Goal: Task Accomplishment & Management: Use online tool/utility

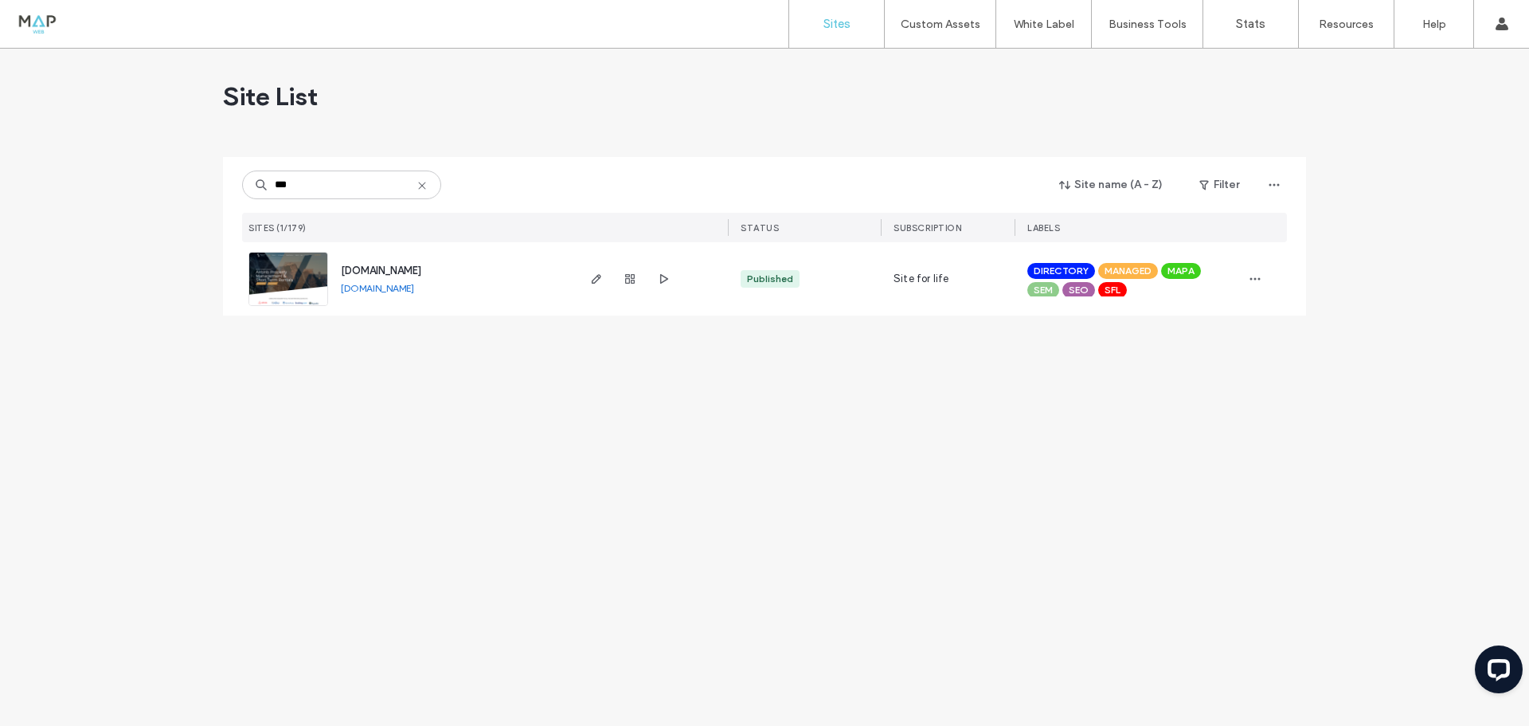
type input "***"
click at [306, 273] on img at bounding box center [288, 306] width 78 height 108
type input "*******"
click at [283, 276] on img at bounding box center [288, 306] width 78 height 108
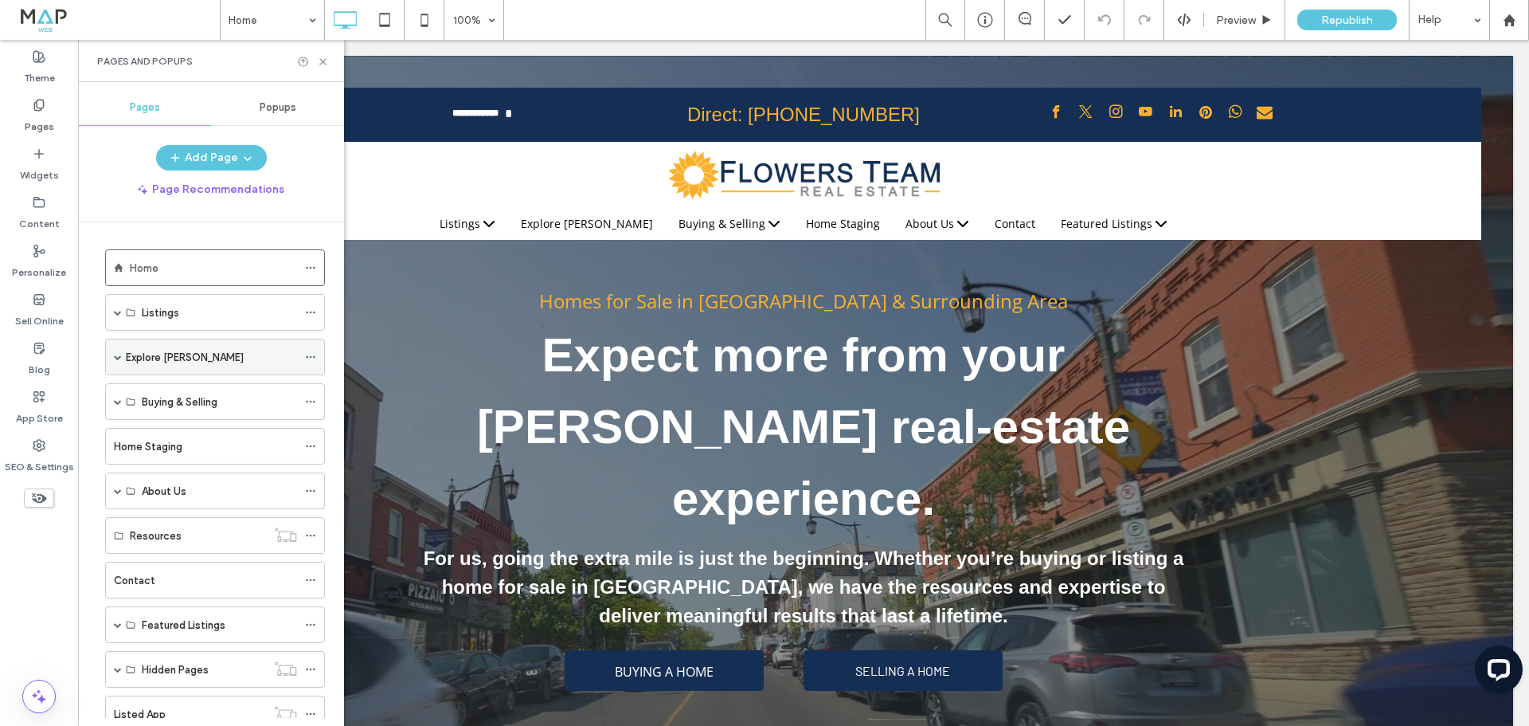
click at [206, 349] on div "Explore [PERSON_NAME]" at bounding box center [211, 357] width 171 height 17
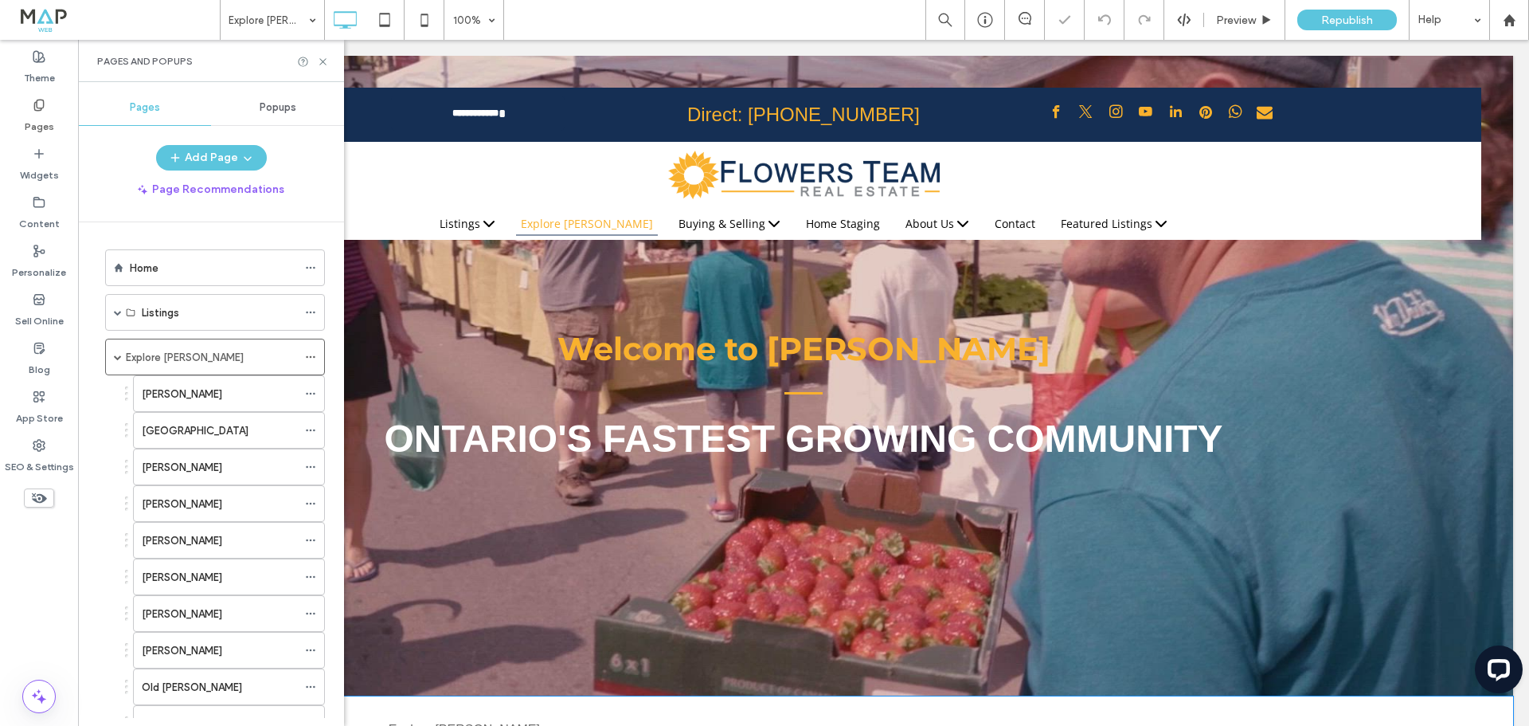
scroll to position [478, 0]
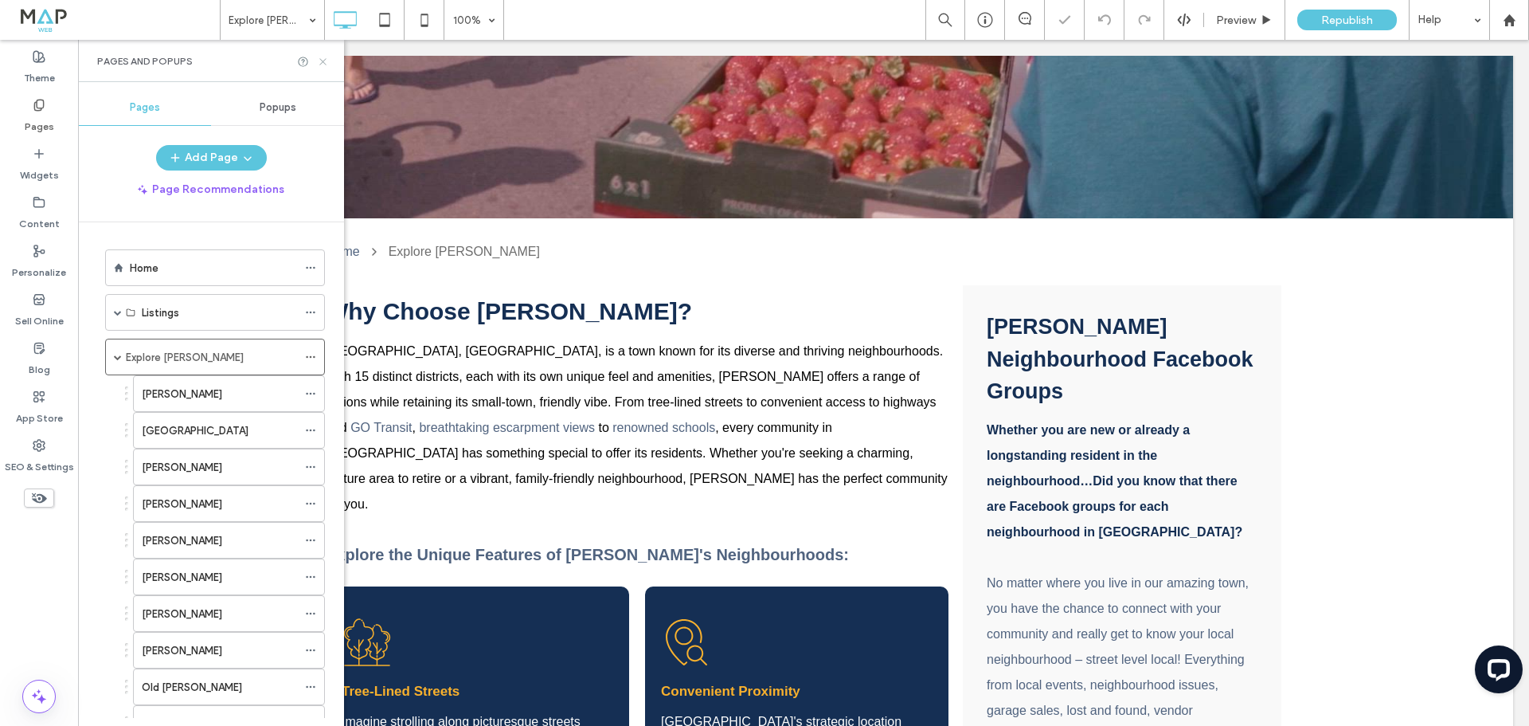
click at [323, 61] on use at bounding box center [322, 61] width 6 height 6
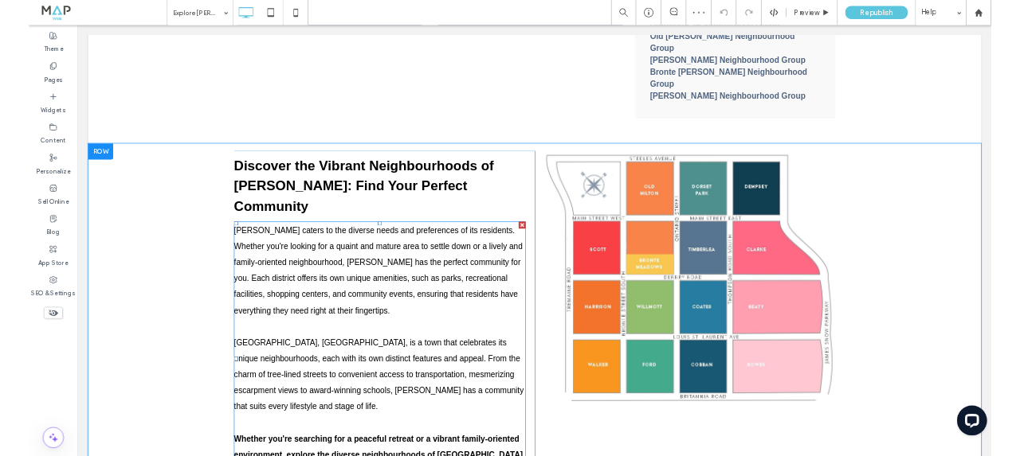
scroll to position [2071, 0]
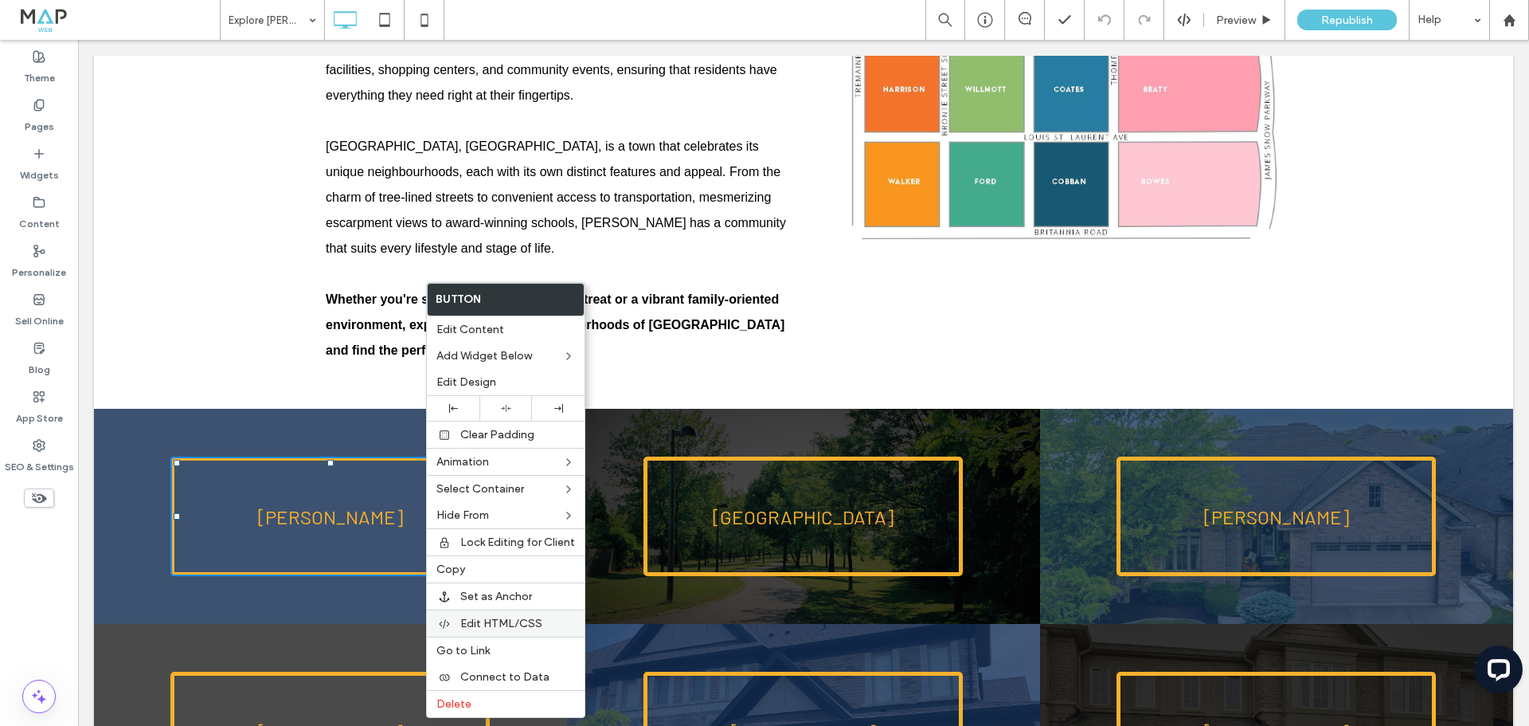
click at [522, 621] on span "Edit HTML/CSS" at bounding box center [501, 624] width 82 height 14
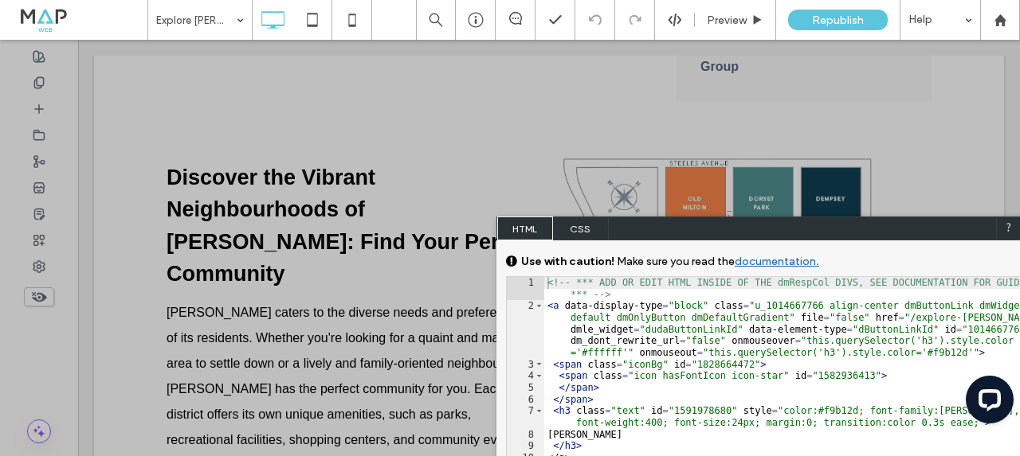
click at [656, 140] on div at bounding box center [686, 228] width 667 height 456
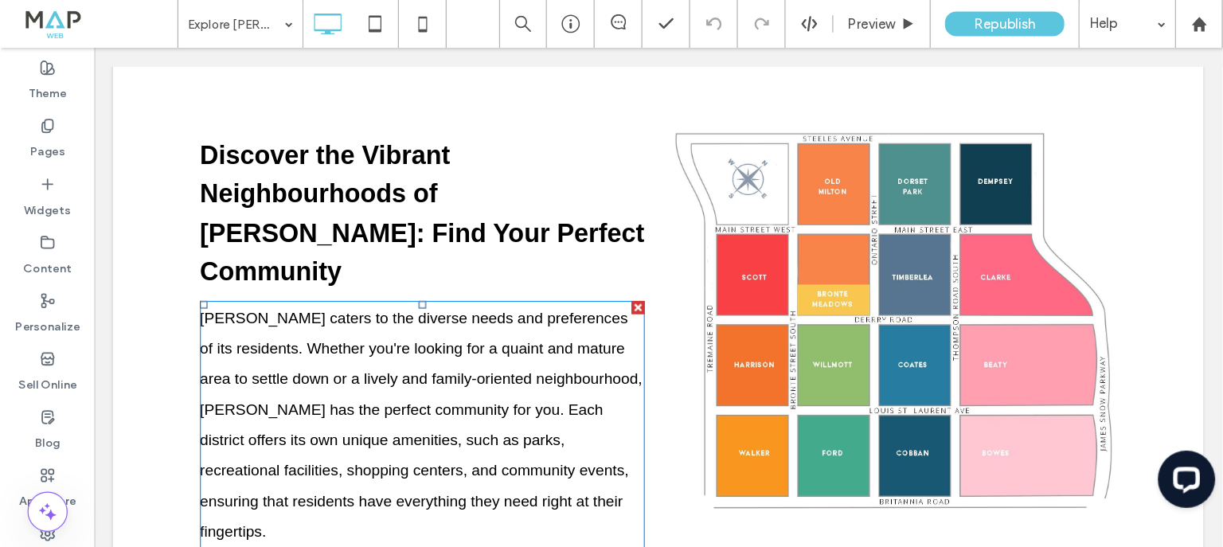
scroll to position [2125, 0]
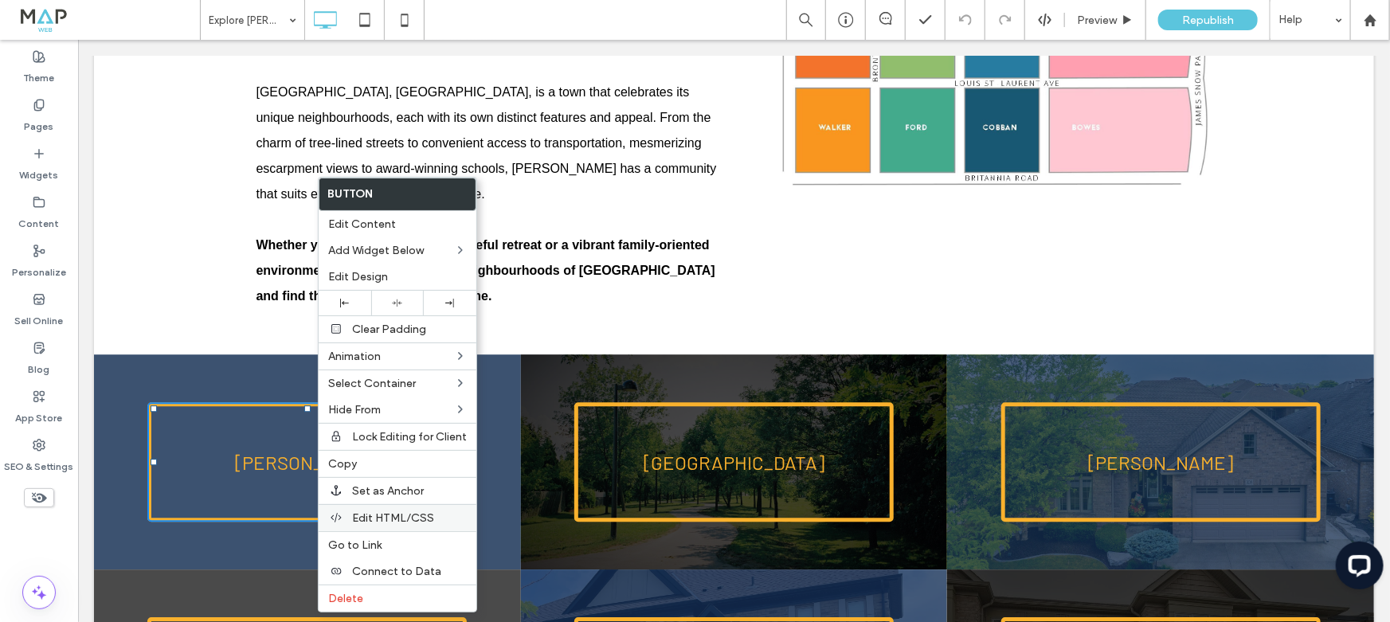
click at [397, 513] on span "Edit HTML/CSS" at bounding box center [393, 518] width 82 height 14
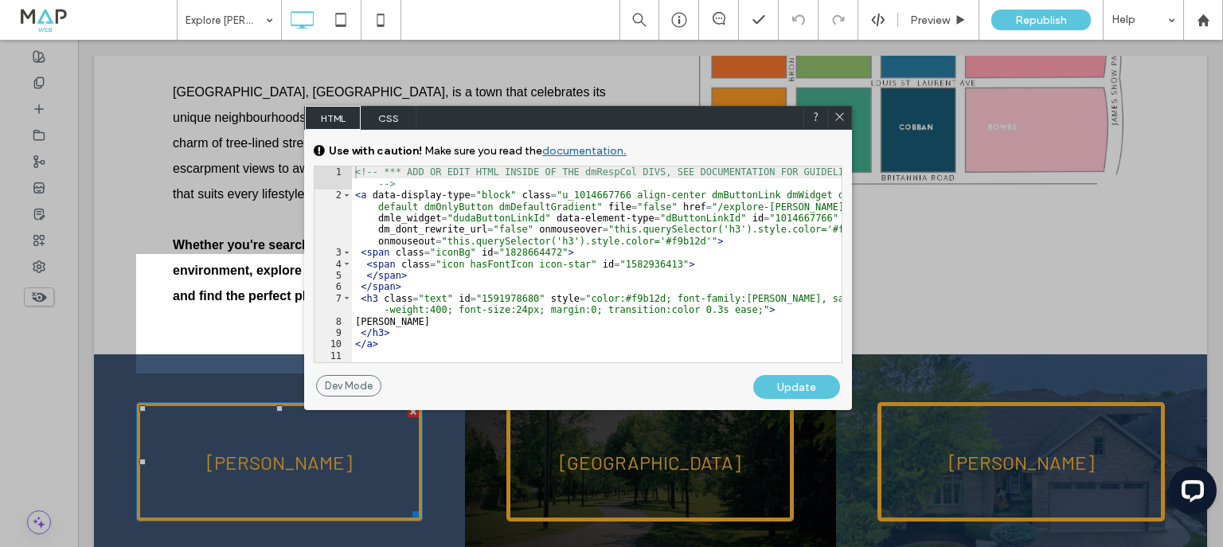
drag, startPoint x: 699, startPoint y: 174, endPoint x: 530, endPoint y: 119, distance: 177.8
click at [530, 119] on div "HTML CSS" at bounding box center [578, 118] width 548 height 24
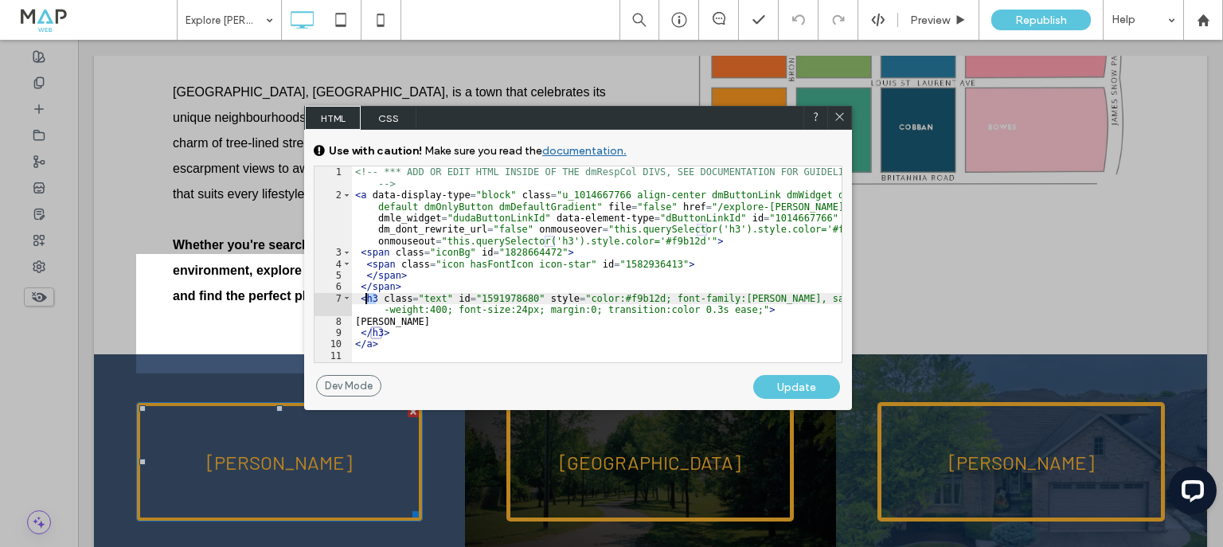
drag, startPoint x: 377, startPoint y: 299, endPoint x: 364, endPoint y: 296, distance: 13.1
click at [364, 296] on div "<!-- *** ADD OR EDIT HTML INSIDE OF THE dmRespCol DIVS, SEE DOCUMENTATION FOR G…" at bounding box center [597, 281] width 490 height 230
click at [446, 277] on div "<!-- *** ADD OR EDIT HTML INSIDE OF THE dmRespCol DIVS, SEE DOCUMENTATION FOR G…" at bounding box center [597, 281] width 490 height 230
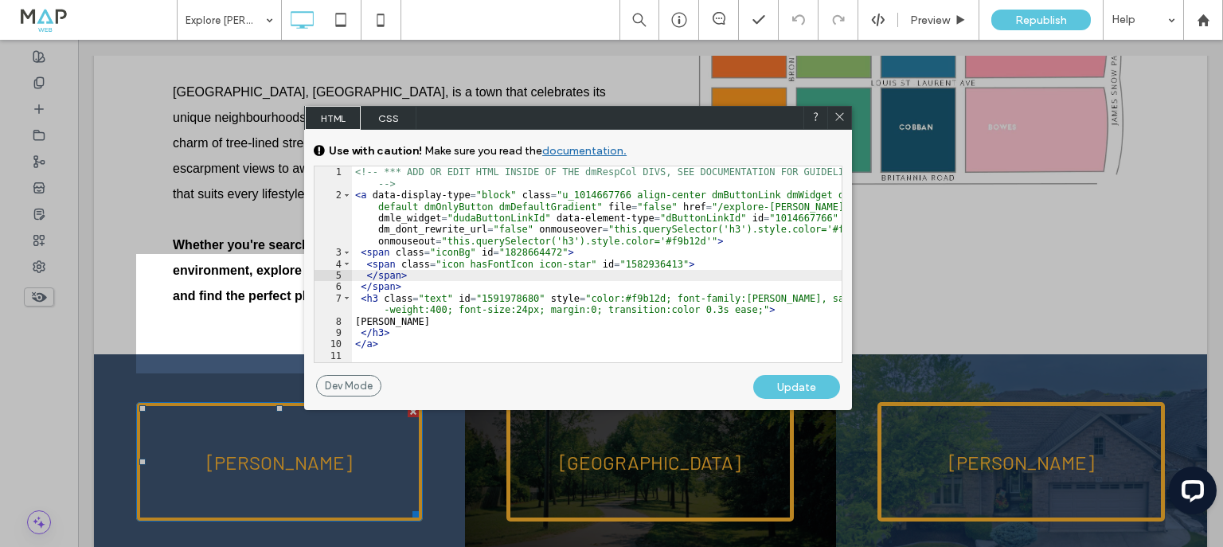
click at [389, 124] on span "CSS" at bounding box center [389, 118] width 56 height 24
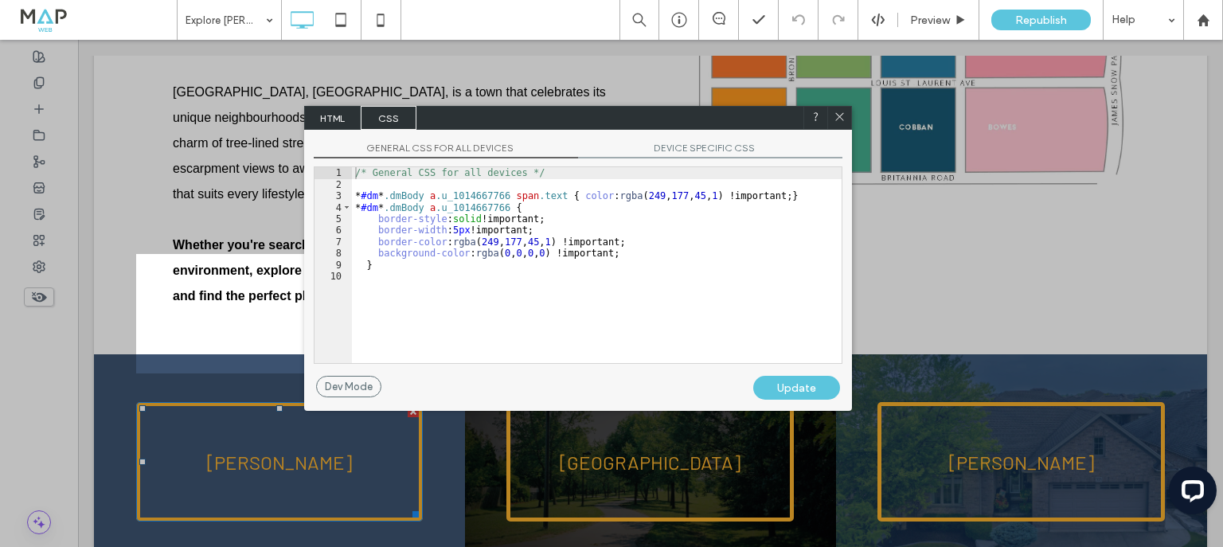
click at [335, 122] on span "HTML" at bounding box center [333, 118] width 56 height 24
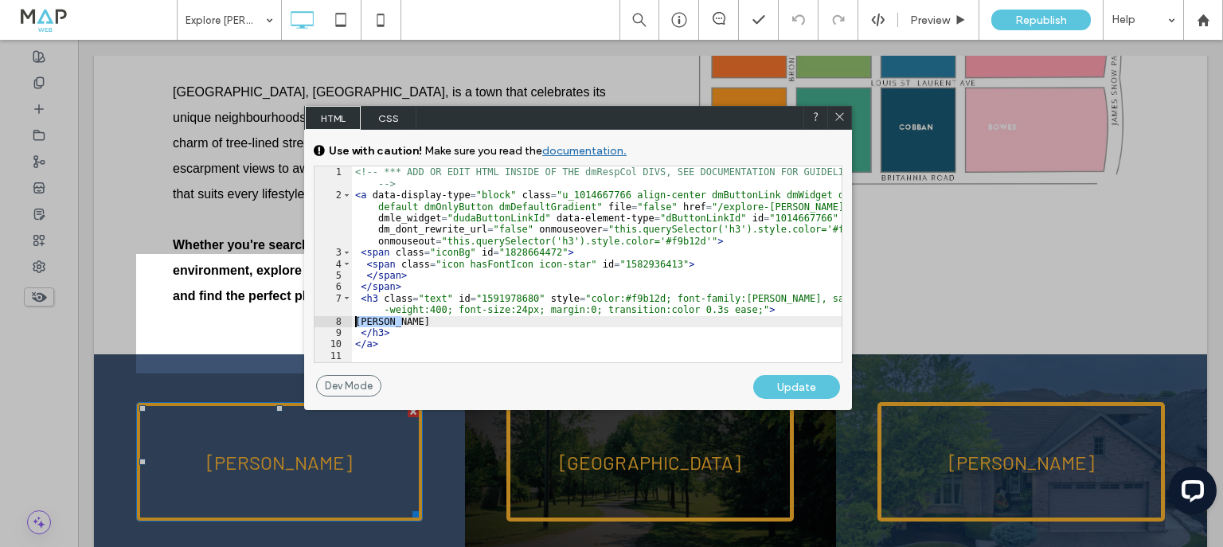
drag, startPoint x: 405, startPoint y: 317, endPoint x: 350, endPoint y: 318, distance: 54.2
click at [350, 318] on div "** 1 2 3 4 5 6 7 8 9 10 11 <!-- *** ADD OR EDIT HTML INSIDE OF THE dmRespCol DI…" at bounding box center [578, 265] width 529 height 198
click at [417, 320] on div "<!-- *** ADD OR EDIT HTML INSIDE OF THE dmRespCol DIVS, SEE DOCUMENTATION FOR G…" at bounding box center [597, 281] width 490 height 230
click at [838, 115] on use at bounding box center [840, 117] width 8 height 8
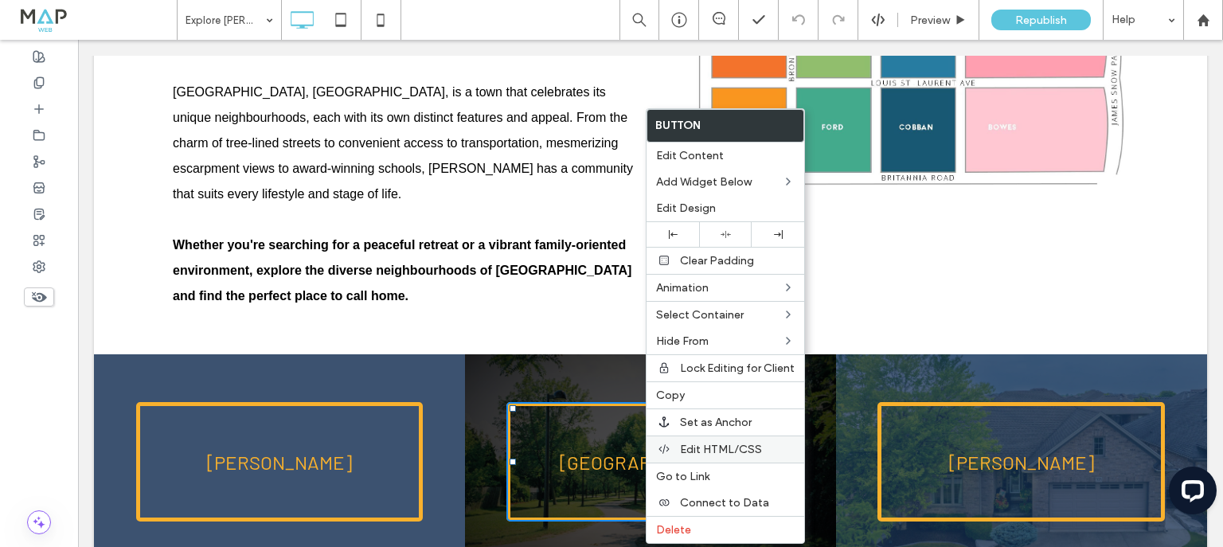
click at [725, 443] on span "Edit HTML/CSS" at bounding box center [721, 450] width 82 height 14
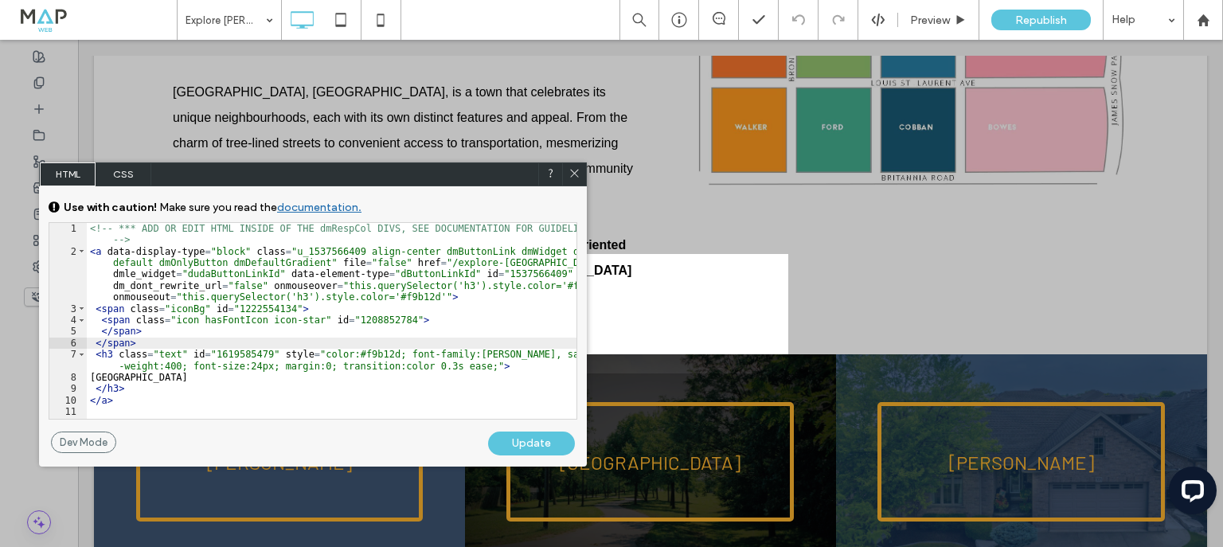
drag, startPoint x: 207, startPoint y: 346, endPoint x: 255, endPoint y: 347, distance: 47.8
click at [255, 347] on div "<!-- *** ADD OR EDIT HTML INSIDE OF THE dmRespCol DIVS, SEE DOCUMENTATION FOR G…" at bounding box center [332, 338] width 490 height 230
click at [572, 175] on icon at bounding box center [575, 173] width 12 height 12
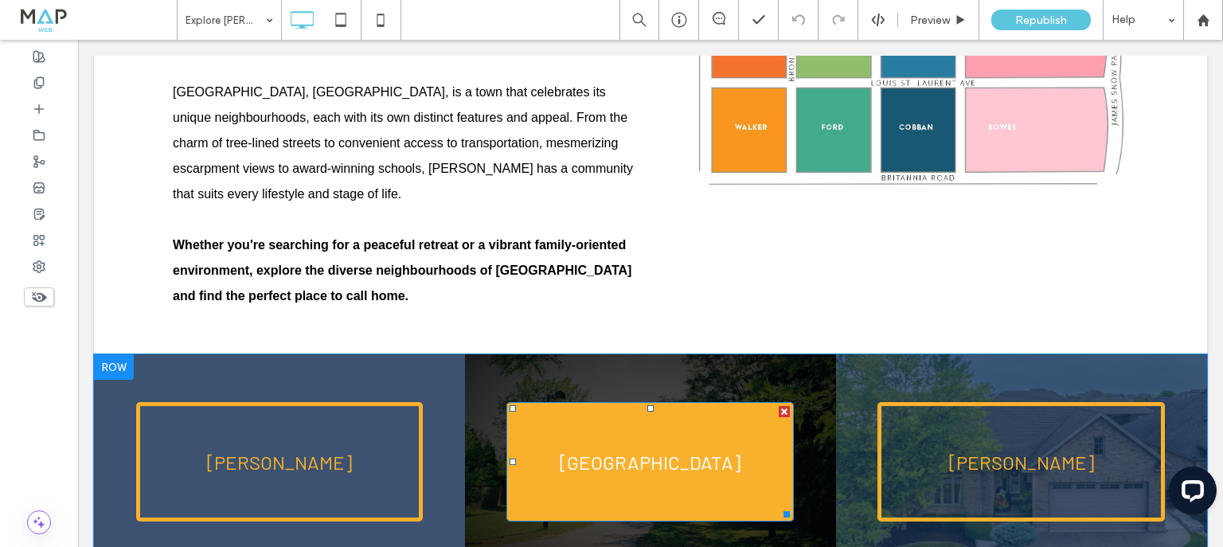
click at [636, 438] on h3 "[GEOGRAPHIC_DATA]" at bounding box center [650, 462] width 181 height 49
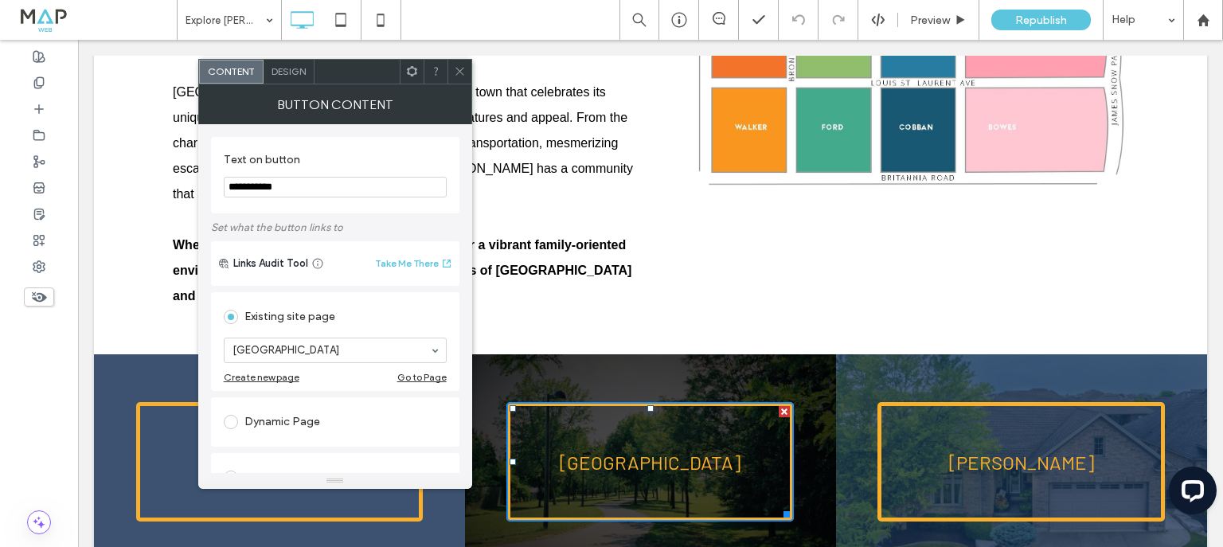
click at [290, 81] on div "Design" at bounding box center [289, 72] width 51 height 24
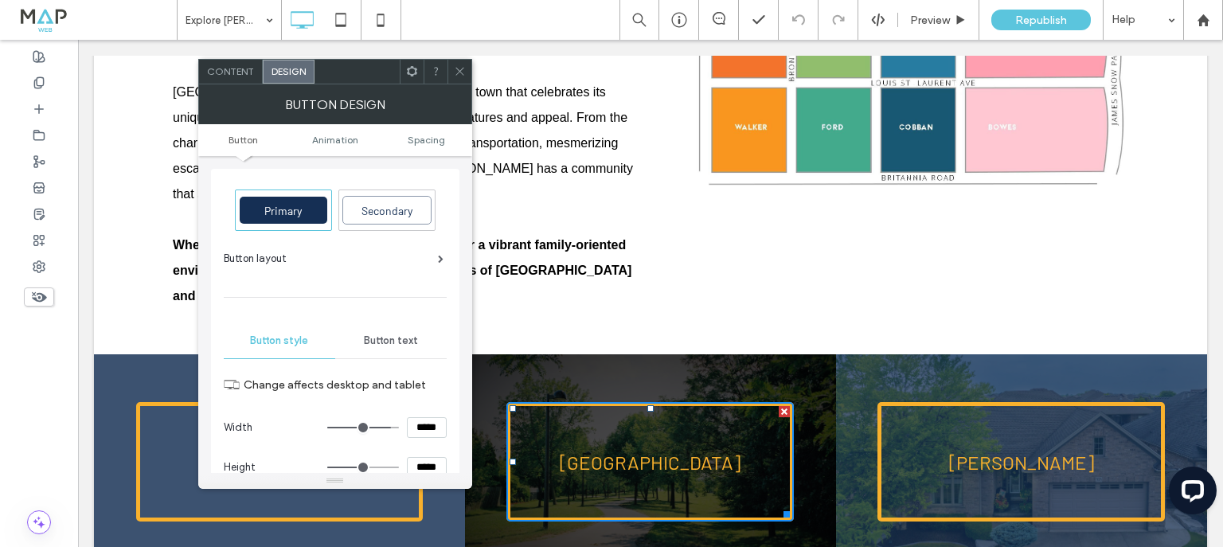
click at [384, 330] on div "Button text" at bounding box center [391, 340] width 112 height 35
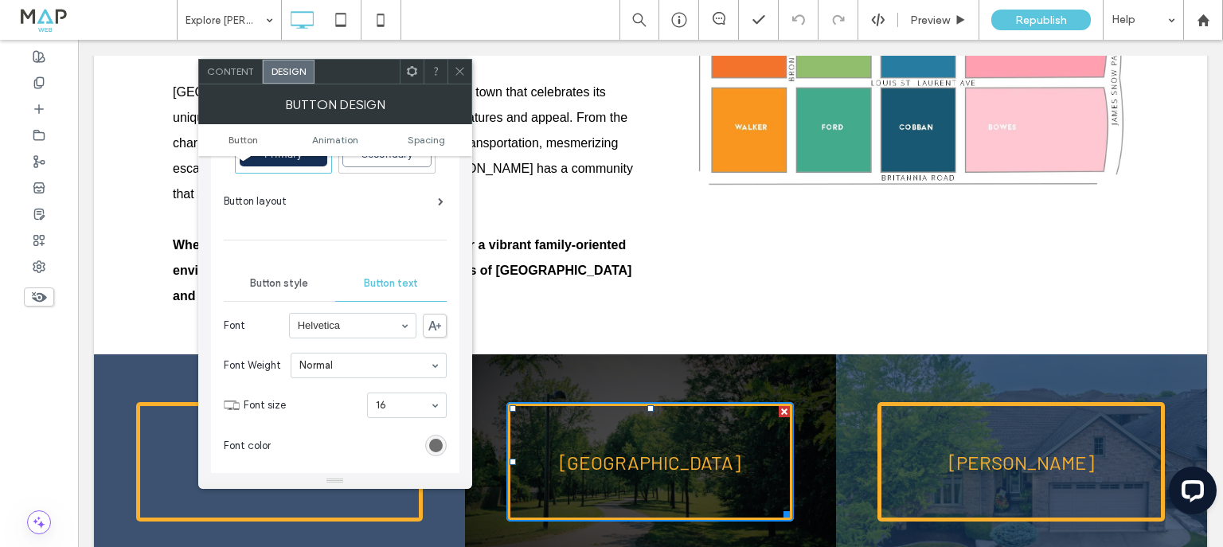
scroll to position [0, 0]
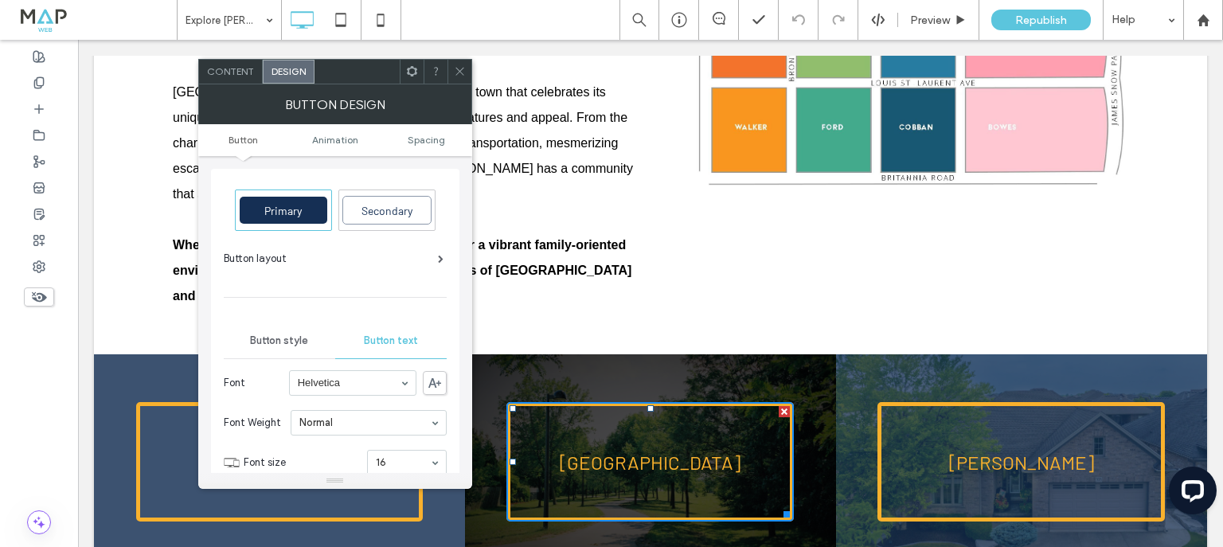
click at [242, 76] on div "Content" at bounding box center [231, 72] width 64 height 24
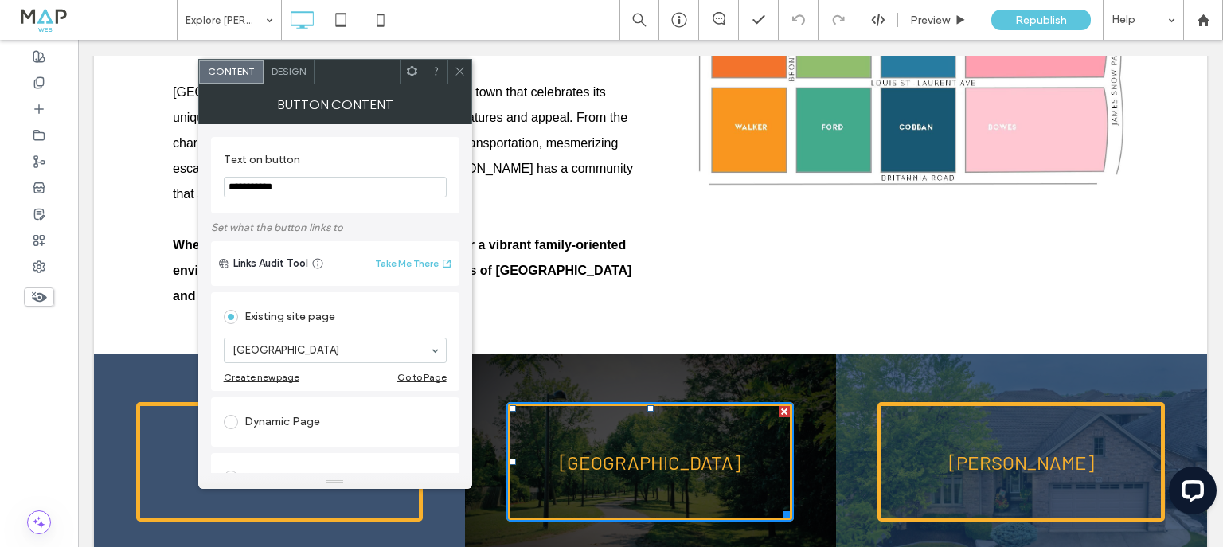
drag, startPoint x: 457, startPoint y: 68, endPoint x: 468, endPoint y: 78, distance: 15.2
click at [457, 68] on icon at bounding box center [460, 71] width 12 height 12
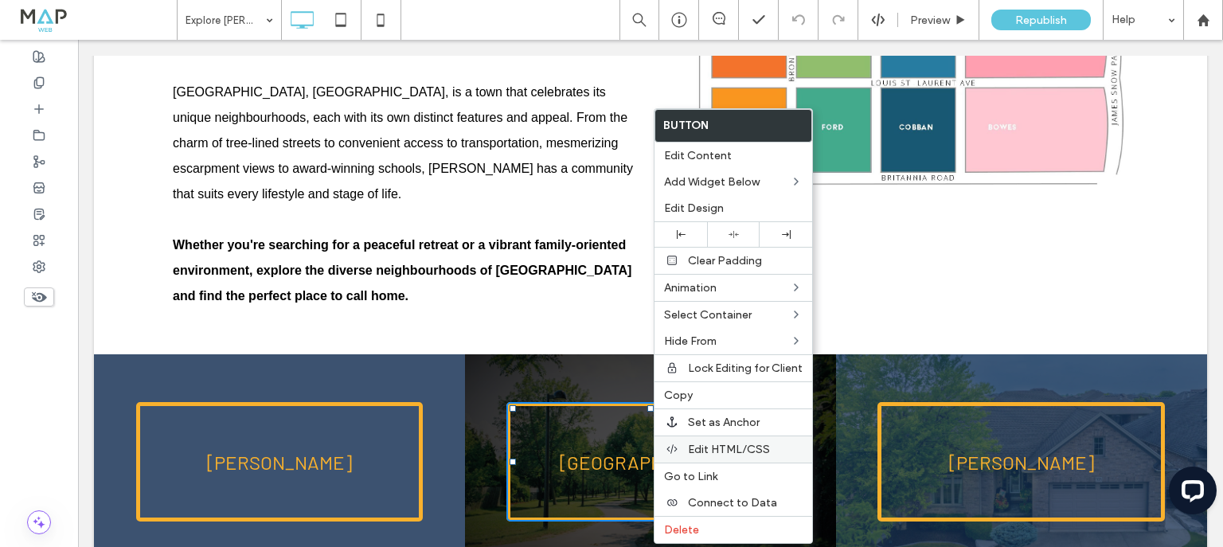
click at [731, 443] on span "Edit HTML/CSS" at bounding box center [729, 450] width 82 height 14
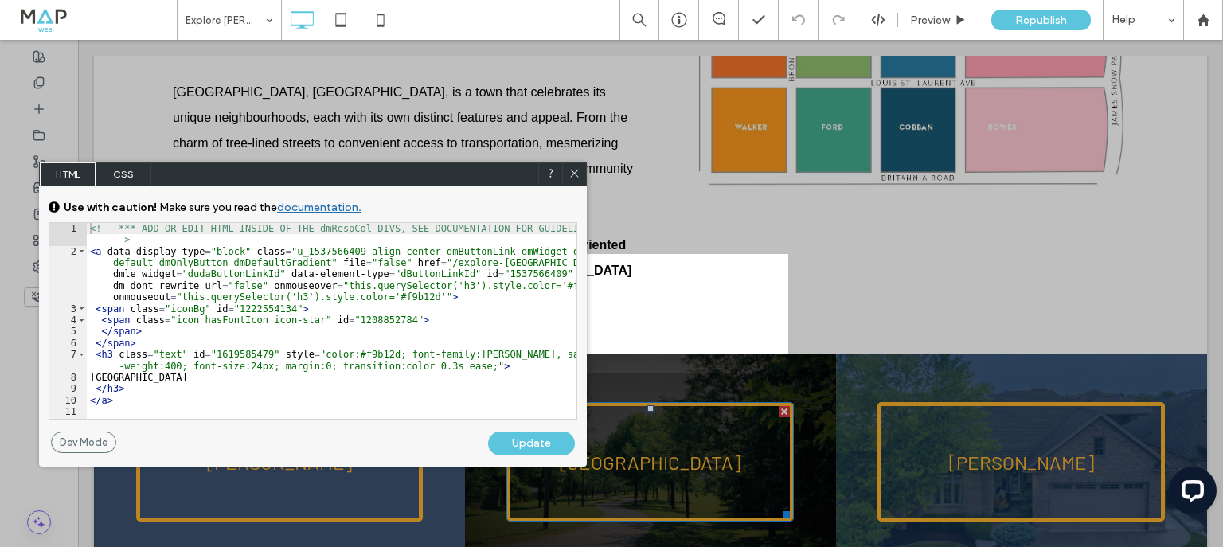
click at [578, 172] on icon at bounding box center [575, 173] width 12 height 12
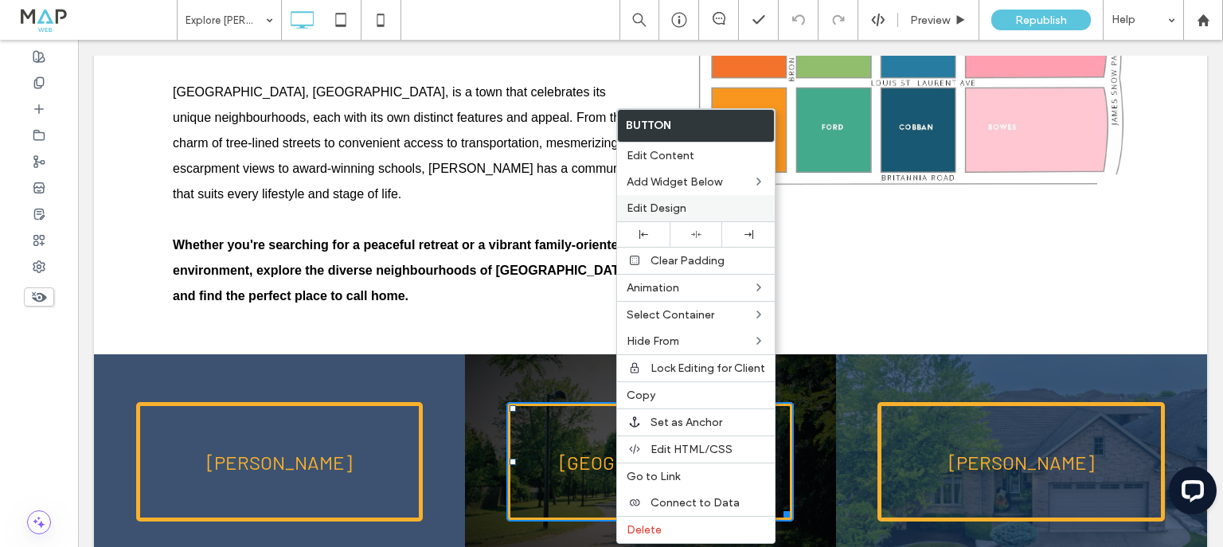
click at [646, 202] on span "Edit Design" at bounding box center [657, 209] width 60 height 14
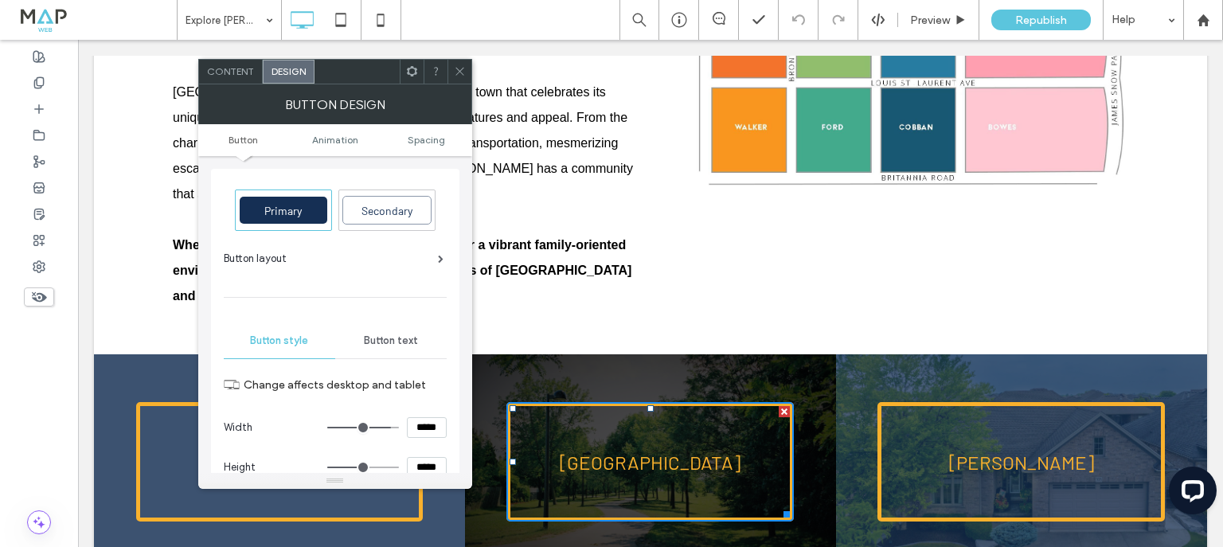
scroll to position [64, 0]
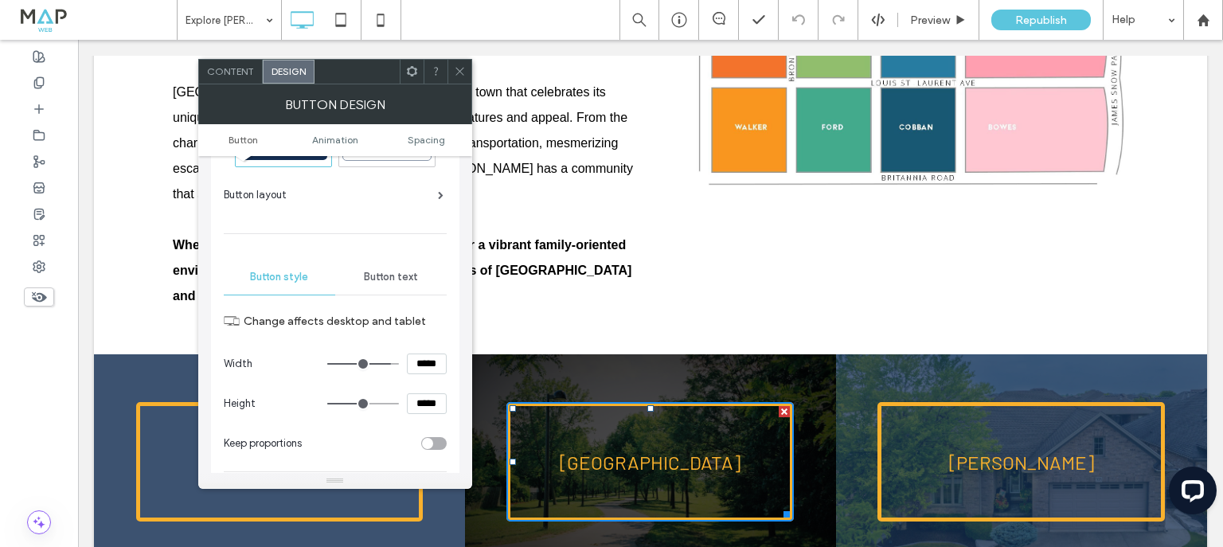
click at [381, 272] on span "Button text" at bounding box center [391, 277] width 54 height 13
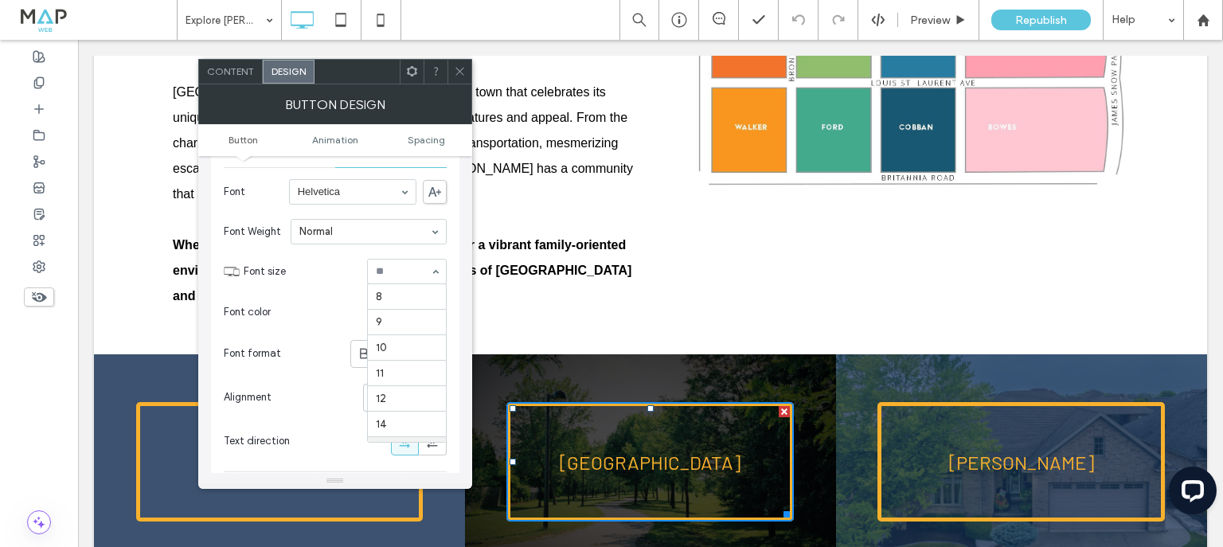
scroll to position [156, 0]
click at [333, 267] on span "Font size" at bounding box center [302, 272] width 117 height 16
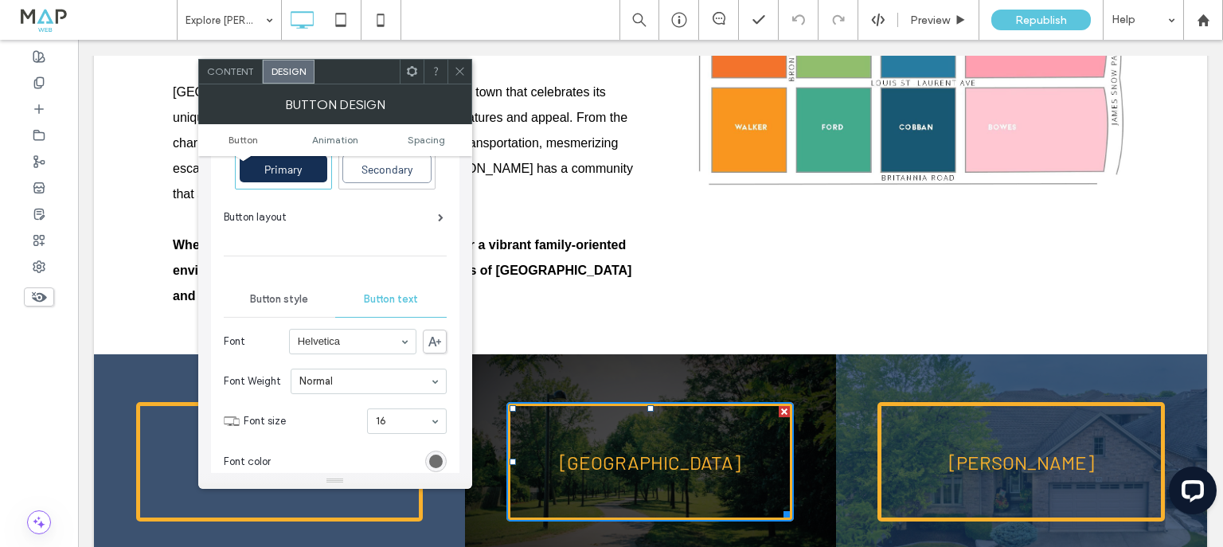
scroll to position [64, 0]
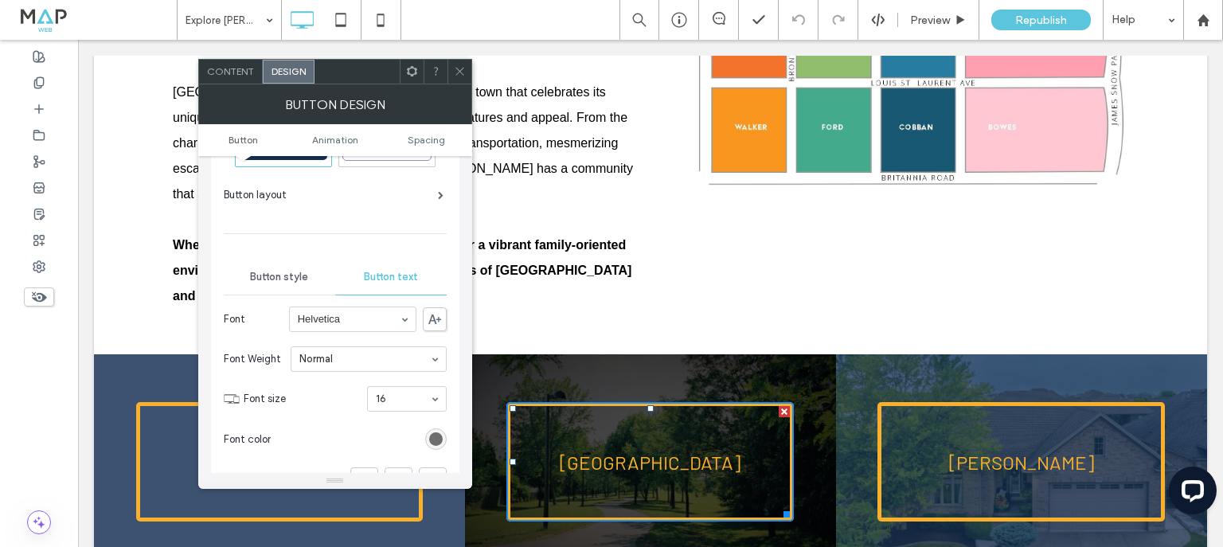
click at [459, 73] on icon at bounding box center [460, 71] width 12 height 12
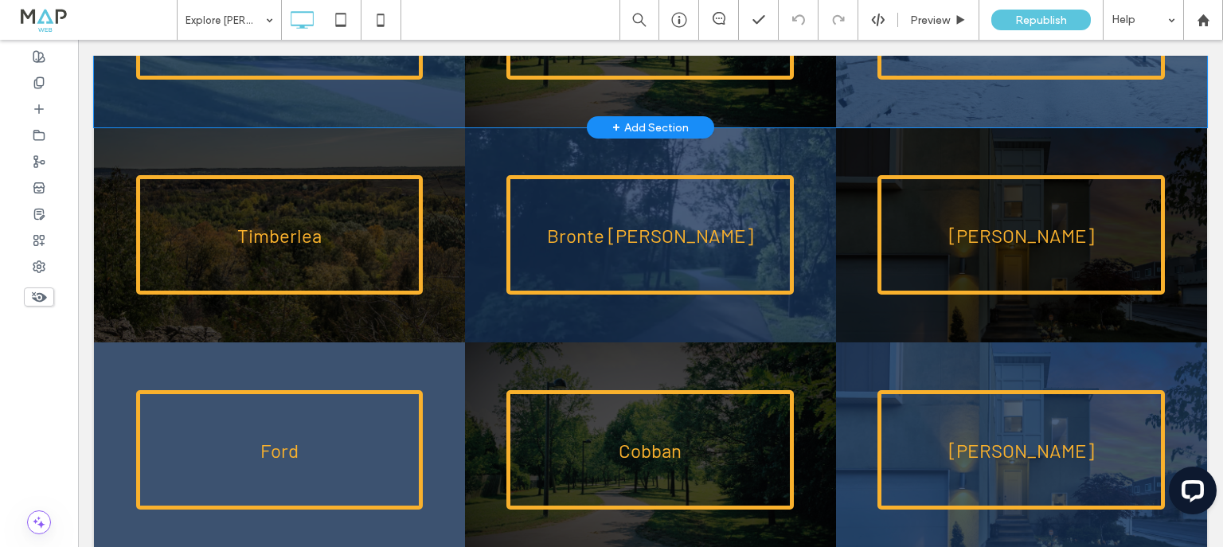
scroll to position [3017, 0]
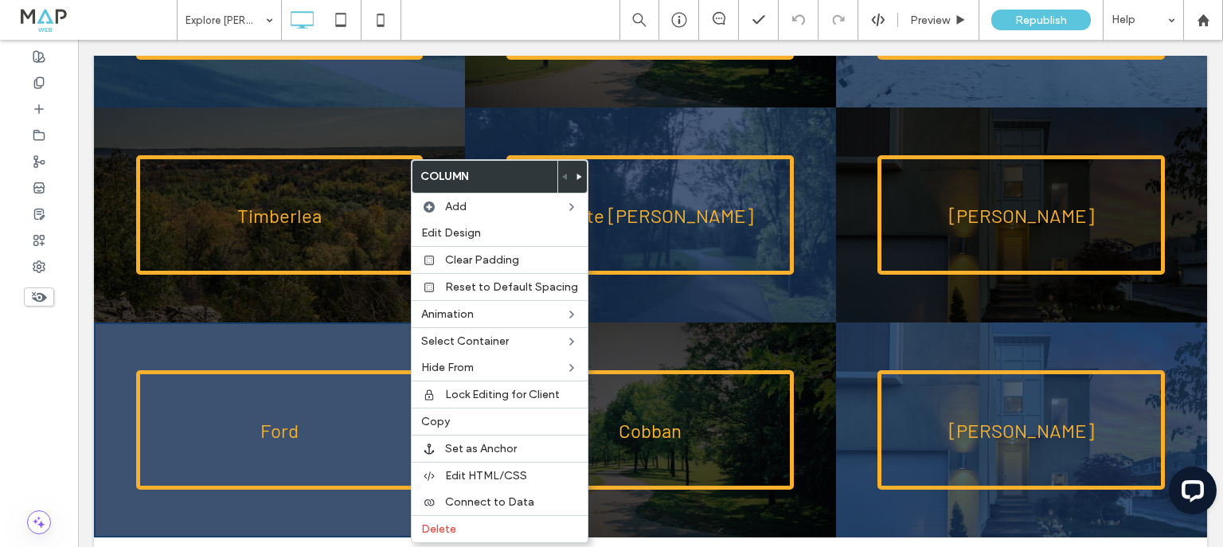
click at [409, 363] on div "Ford Click To Paste" at bounding box center [279, 430] width 371 height 215
click at [463, 231] on span "Edit Design" at bounding box center [451, 233] width 60 height 14
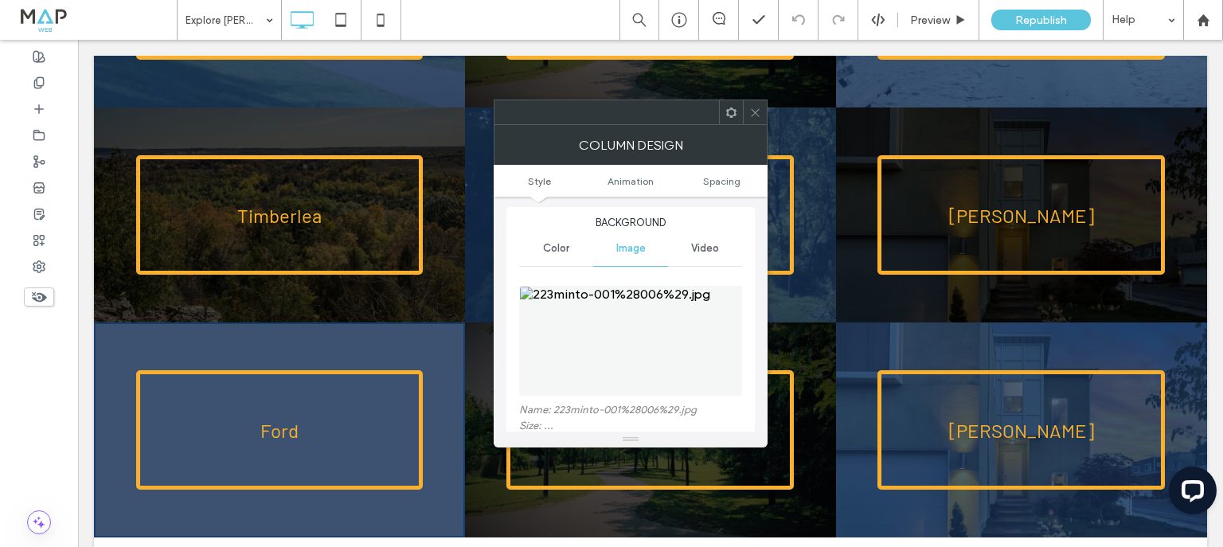
scroll to position [64, 0]
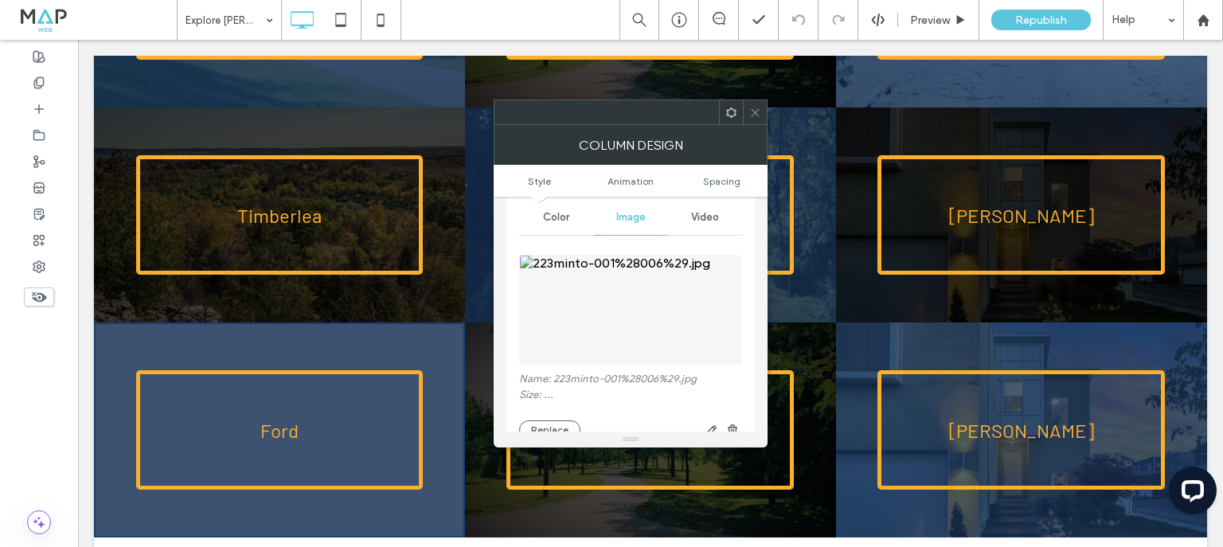
click at [754, 113] on use at bounding box center [755, 112] width 8 height 8
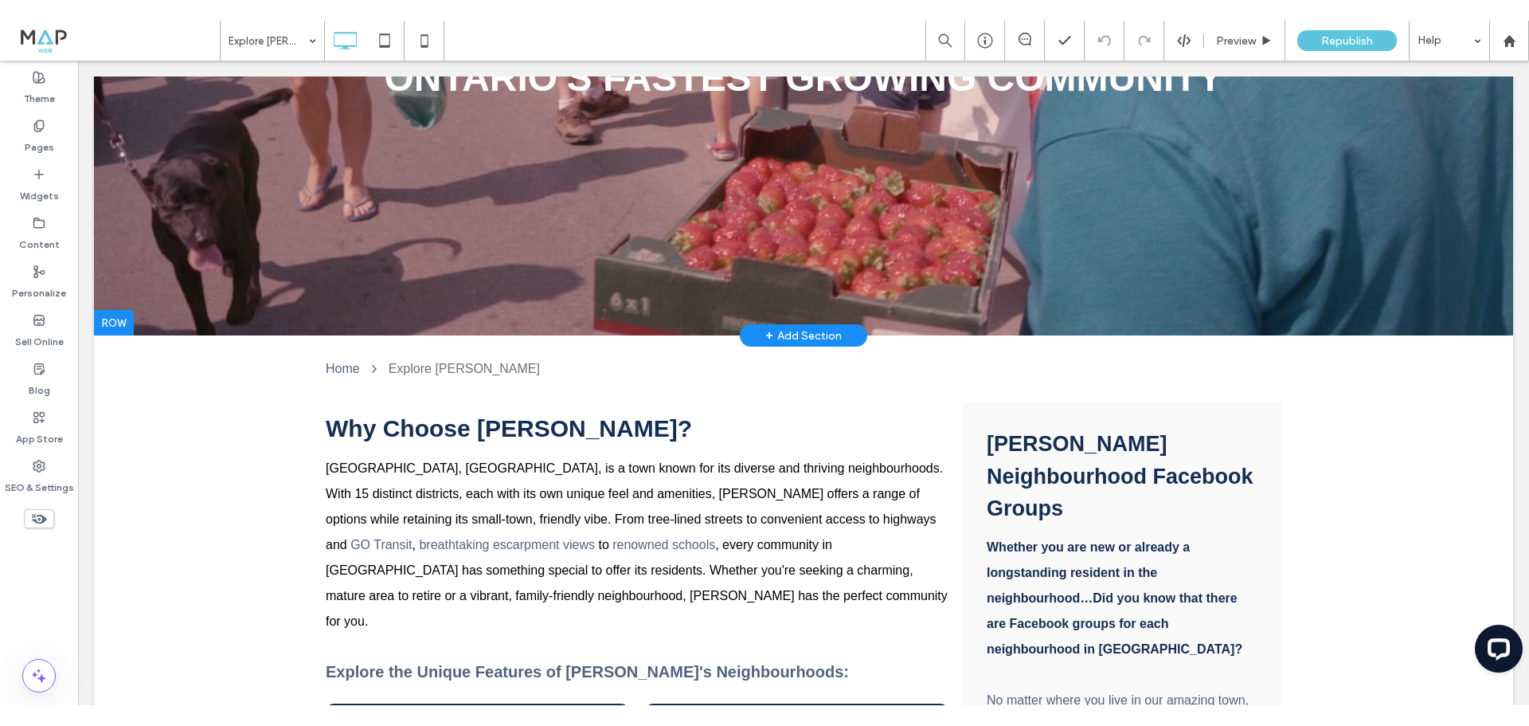
scroll to position [558, 0]
